Goal: Transaction & Acquisition: Purchase product/service

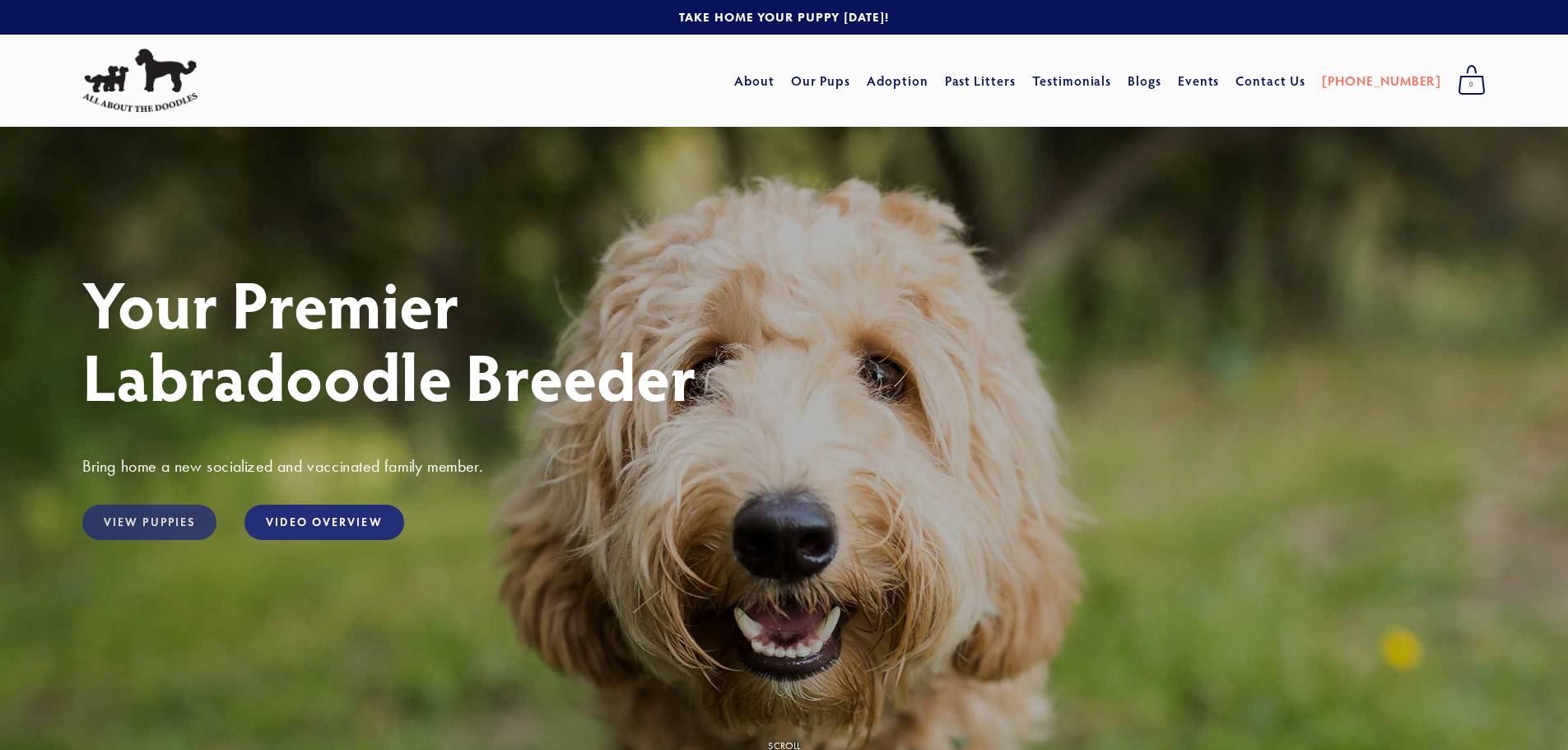
click at [151, 522] on link "View Puppies" at bounding box center [149, 522] width 134 height 35
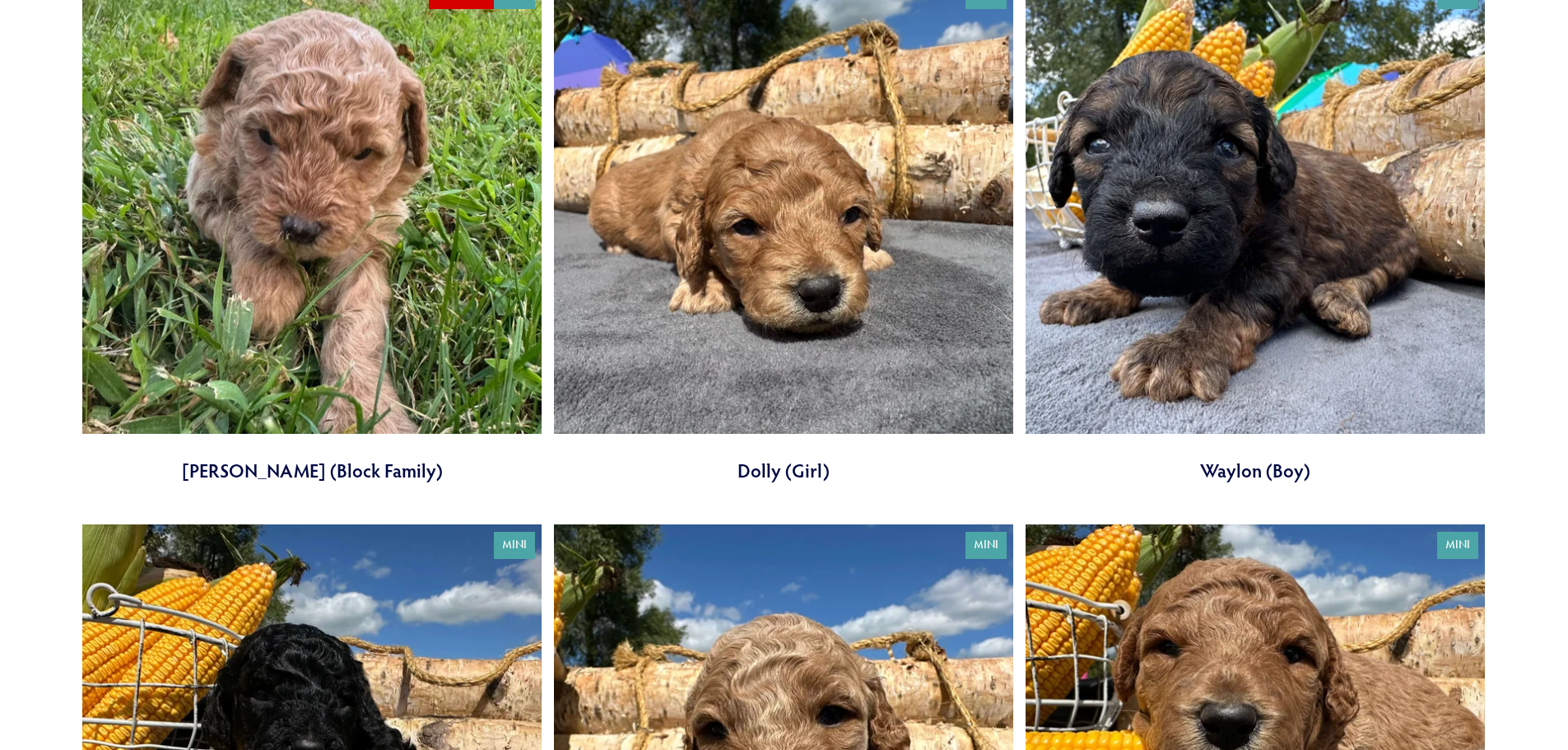
scroll to position [4526, 0]
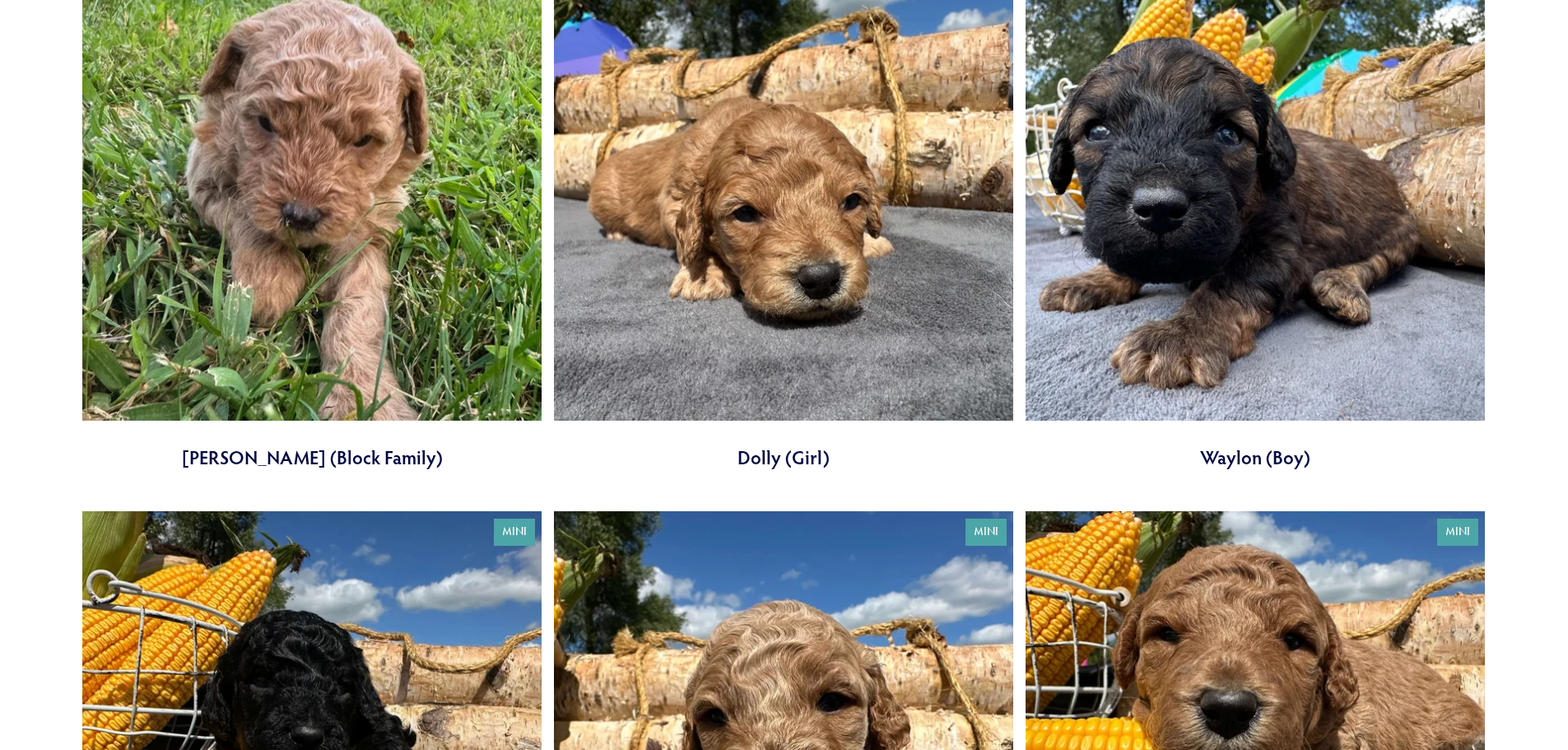
click at [809, 457] on link at bounding box center [783, 215] width 459 height 509
